Goal: Use online tool/utility: Utilize a website feature to perform a specific function

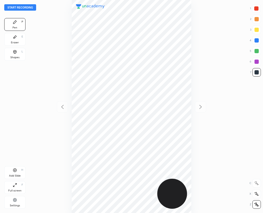
scroll to position [213, 178]
click at [256, 62] on div at bounding box center [257, 62] width 4 height 4
click at [14, 56] on div "Shapes" at bounding box center [14, 57] width 9 height 3
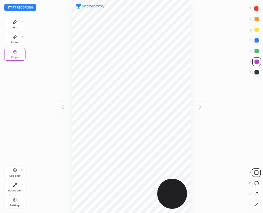
click at [256, 204] on icon at bounding box center [257, 204] width 4 height 4
click at [256, 72] on div at bounding box center [257, 72] width 4 height 4
drag, startPoint x: 16, startPoint y: 26, endPoint x: 16, endPoint y: 29, distance: 3.7
click at [16, 26] on div "Pen" at bounding box center [14, 27] width 5 height 3
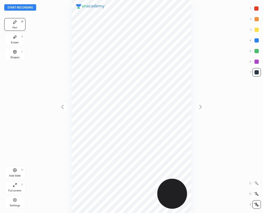
drag, startPoint x: 257, startPoint y: 61, endPoint x: 238, endPoint y: 58, distance: 19.1
click at [256, 61] on div at bounding box center [257, 62] width 4 height 4
click at [256, 9] on div at bounding box center [256, 8] width 4 height 4
click at [255, 10] on div at bounding box center [256, 8] width 4 height 4
click at [256, 41] on div at bounding box center [257, 40] width 4 height 4
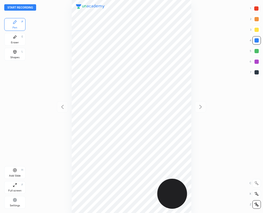
click at [255, 74] on div at bounding box center [257, 72] width 4 height 4
drag, startPoint x: 253, startPoint y: 69, endPoint x: 243, endPoint y: 68, distance: 10.2
click at [252, 68] on div "7" at bounding box center [255, 72] width 11 height 9
drag, startPoint x: 255, startPoint y: 9, endPoint x: 219, endPoint y: 18, distance: 36.9
click at [255, 9] on div at bounding box center [256, 8] width 4 height 4
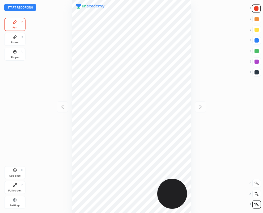
drag, startPoint x: 257, startPoint y: 73, endPoint x: 245, endPoint y: 71, distance: 11.8
click at [256, 73] on div at bounding box center [257, 72] width 4 height 4
click at [256, 39] on div at bounding box center [257, 40] width 4 height 4
click at [257, 71] on div at bounding box center [257, 72] width 4 height 4
drag, startPoint x: 258, startPoint y: 71, endPoint x: 249, endPoint y: 70, distance: 8.3
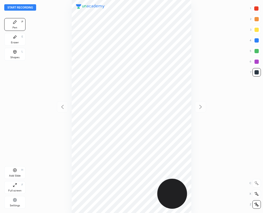
click at [257, 71] on div at bounding box center [257, 72] width 4 height 4
drag, startPoint x: 255, startPoint y: 8, endPoint x: 250, endPoint y: 11, distance: 5.6
click at [255, 9] on div at bounding box center [256, 8] width 4 height 4
click at [256, 73] on div at bounding box center [257, 72] width 4 height 4
click at [257, 73] on div at bounding box center [257, 72] width 4 height 4
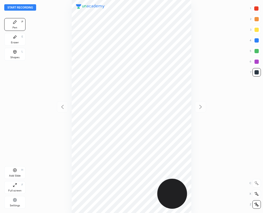
drag, startPoint x: 20, startPoint y: 38, endPoint x: 30, endPoint y: 53, distance: 18.4
click at [19, 39] on div "Eraser E" at bounding box center [14, 39] width 21 height 13
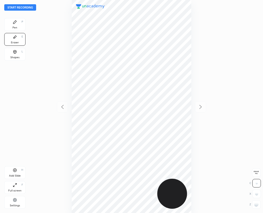
click at [12, 24] on div "Pen P" at bounding box center [14, 24] width 21 height 13
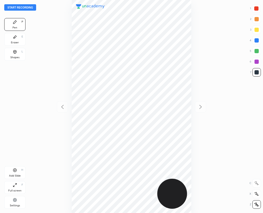
click at [260, 72] on div "1 2 3 4 5 6 7" at bounding box center [255, 41] width 11 height 74
click at [13, 38] on icon at bounding box center [14, 37] width 3 height 3
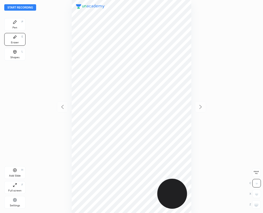
click at [16, 24] on div "Pen P" at bounding box center [14, 24] width 21 height 13
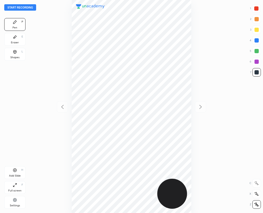
click at [17, 43] on div "Eraser" at bounding box center [15, 42] width 8 height 3
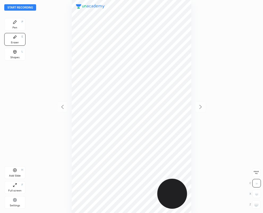
click at [257, 204] on g at bounding box center [256, 204] width 4 height 4
drag, startPoint x: 16, startPoint y: 23, endPoint x: 62, endPoint y: 71, distance: 66.1
click at [16, 24] on icon at bounding box center [15, 22] width 4 height 4
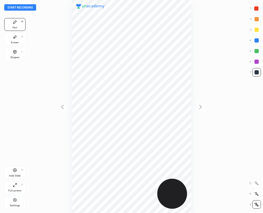
drag, startPoint x: 10, startPoint y: 35, endPoint x: 21, endPoint y: 55, distance: 23.0
click at [10, 36] on div "Eraser E" at bounding box center [14, 39] width 21 height 13
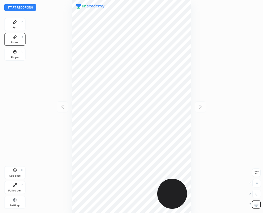
click at [14, 26] on div "Pen P" at bounding box center [14, 24] width 21 height 13
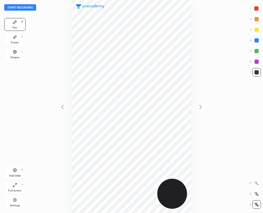
click at [15, 172] on icon at bounding box center [15, 170] width 4 height 4
click at [61, 107] on icon at bounding box center [62, 107] width 2 height 4
click at [200, 108] on icon at bounding box center [200, 107] width 6 height 6
click at [63, 107] on icon at bounding box center [62, 107] width 6 height 6
click at [201, 107] on icon at bounding box center [200, 107] width 6 height 6
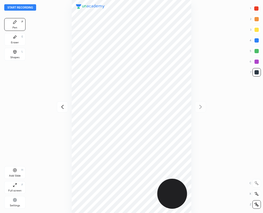
click at [61, 107] on icon at bounding box center [62, 107] width 6 height 6
click at [200, 107] on icon at bounding box center [200, 107] width 6 height 6
click at [62, 107] on icon at bounding box center [62, 107] width 6 height 6
click at [198, 106] on icon at bounding box center [200, 107] width 6 height 6
click at [63, 107] on icon at bounding box center [62, 107] width 6 height 6
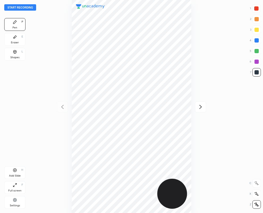
click at [201, 106] on icon at bounding box center [200, 107] width 6 height 6
click at [61, 105] on icon at bounding box center [62, 107] width 6 height 6
click at [200, 107] on icon at bounding box center [200, 107] width 6 height 6
click at [14, 37] on icon at bounding box center [14, 37] width 3 height 3
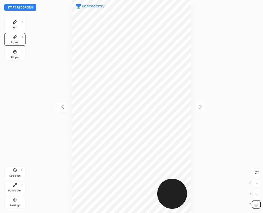
click at [15, 23] on icon at bounding box center [15, 22] width 4 height 4
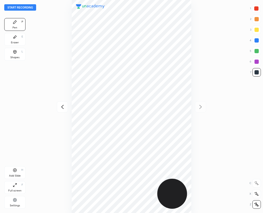
click at [256, 41] on div at bounding box center [257, 40] width 4 height 4
click at [254, 7] on div at bounding box center [256, 8] width 4 height 4
click at [15, 40] on div "Eraser E" at bounding box center [14, 39] width 21 height 13
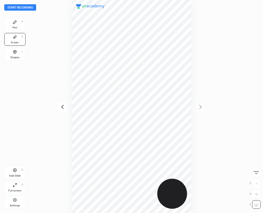
click at [16, 23] on icon at bounding box center [15, 22] width 4 height 4
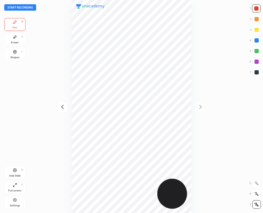
click at [257, 73] on div at bounding box center [257, 72] width 4 height 4
click at [256, 75] on div at bounding box center [256, 72] width 9 height 9
drag, startPoint x: 256, startPoint y: 8, endPoint x: 234, endPoint y: 21, distance: 26.1
click at [256, 9] on div at bounding box center [256, 8] width 4 height 4
drag, startPoint x: 255, startPoint y: 62, endPoint x: 243, endPoint y: 69, distance: 13.6
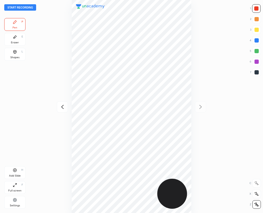
click at [255, 62] on div at bounding box center [257, 62] width 4 height 4
click at [62, 106] on icon at bounding box center [62, 107] width 2 height 4
drag, startPoint x: 255, startPoint y: 72, endPoint x: 226, endPoint y: 76, distance: 29.7
click at [254, 73] on div at bounding box center [256, 72] width 9 height 9
drag, startPoint x: 258, startPoint y: 40, endPoint x: 255, endPoint y: 41, distance: 3.5
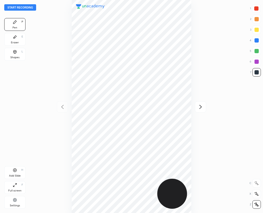
click at [258, 40] on div at bounding box center [257, 40] width 4 height 4
click at [256, 61] on div at bounding box center [257, 62] width 4 height 4
click at [20, 7] on button "Start recording" at bounding box center [20, 7] width 32 height 6
click at [255, 70] on div at bounding box center [256, 72] width 9 height 9
click at [201, 106] on icon at bounding box center [201, 107] width 2 height 4
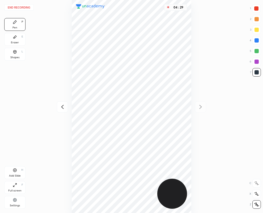
click at [63, 105] on icon at bounding box center [62, 107] width 6 height 6
click at [200, 107] on icon at bounding box center [200, 107] width 6 height 6
click at [63, 107] on icon at bounding box center [62, 107] width 6 height 6
click at [200, 107] on icon at bounding box center [200, 107] width 6 height 6
click at [61, 107] on icon at bounding box center [62, 107] width 2 height 4
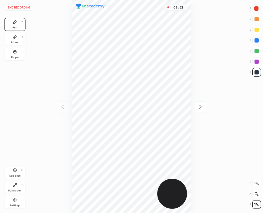
click at [200, 107] on icon at bounding box center [200, 107] width 6 height 6
click at [24, 7] on button "End recording" at bounding box center [18, 7] width 29 height 6
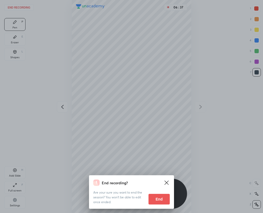
click at [158, 197] on button "End" at bounding box center [159, 199] width 21 height 11
